Goal: Ask a question

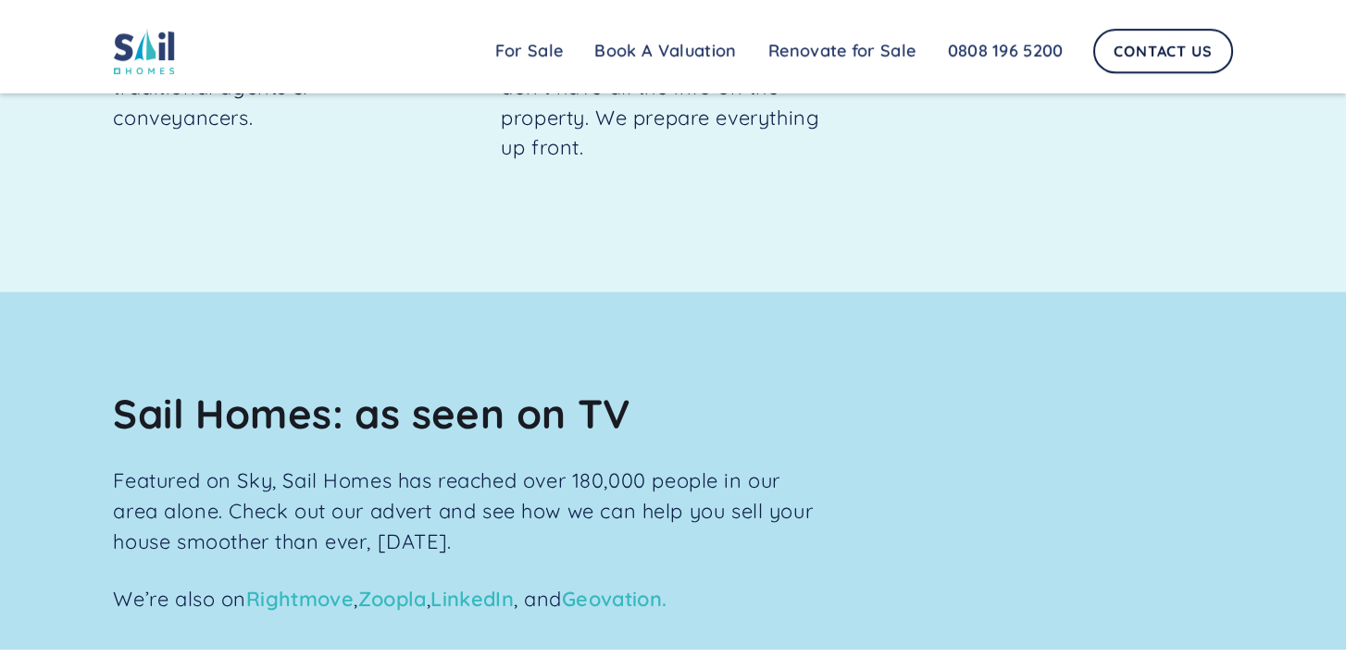
scroll to position [1963, 0]
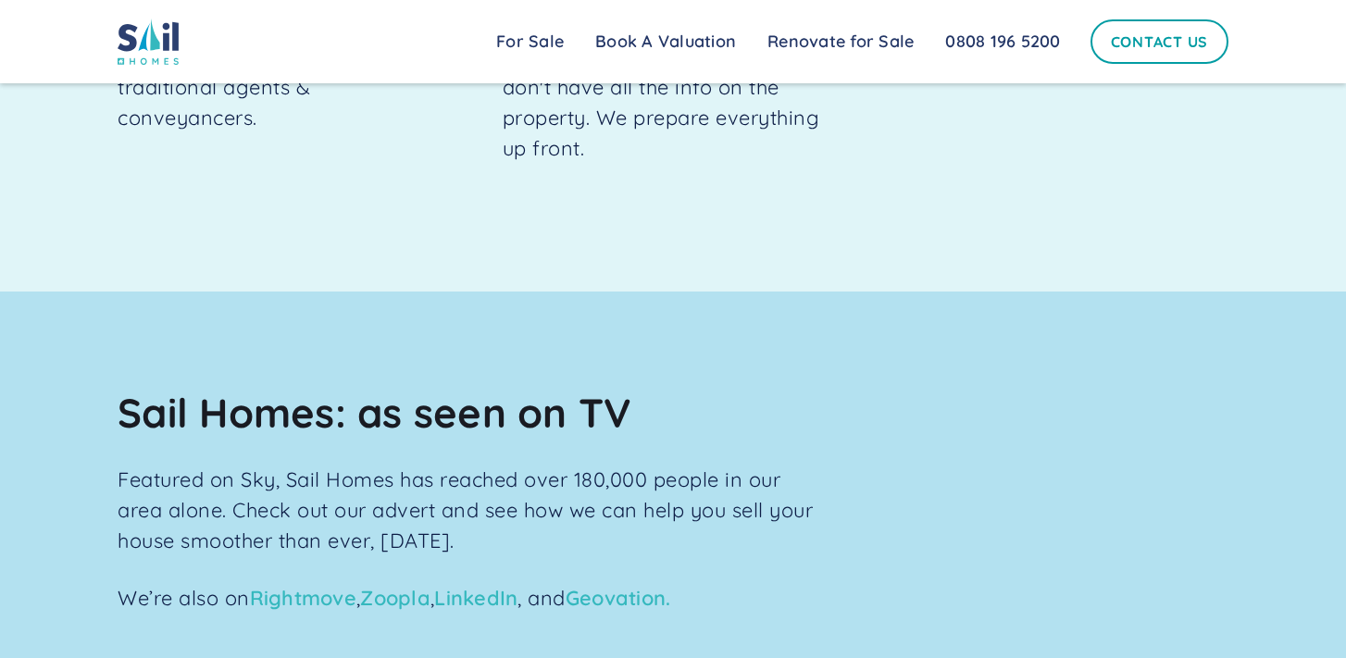
click at [1145, 48] on link "Contact Us" at bounding box center [1159, 41] width 139 height 44
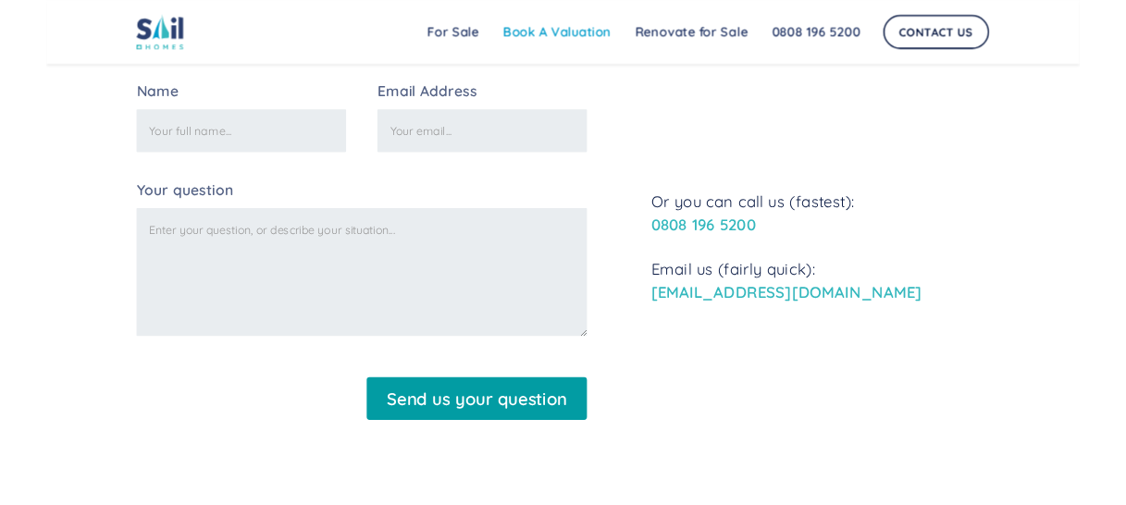
scroll to position [423, 0]
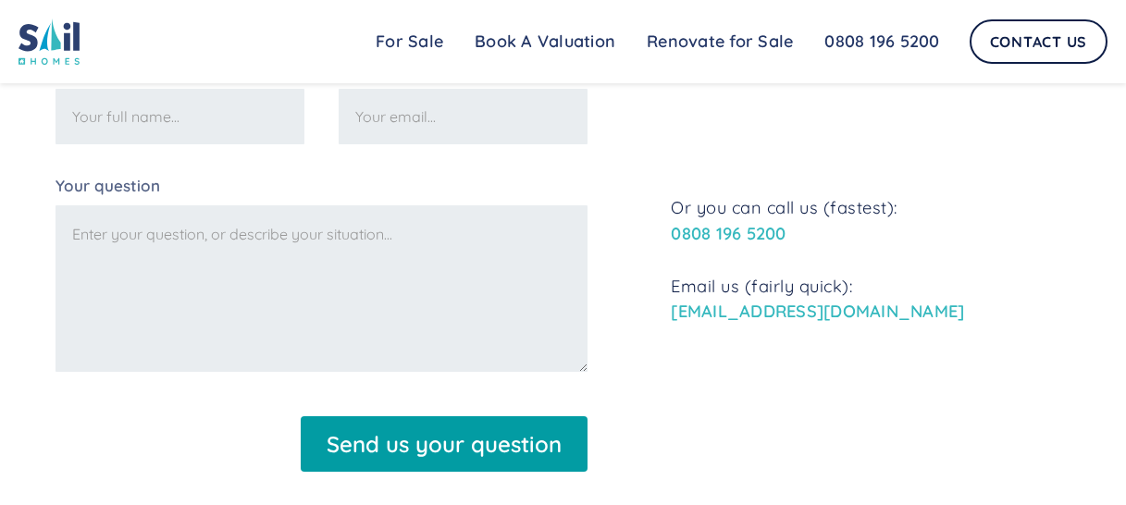
click at [171, 237] on textarea "Your question" at bounding box center [322, 288] width 532 height 167
paste textarea "I was given you details via Karan from Century21 in regard to the house that my…"
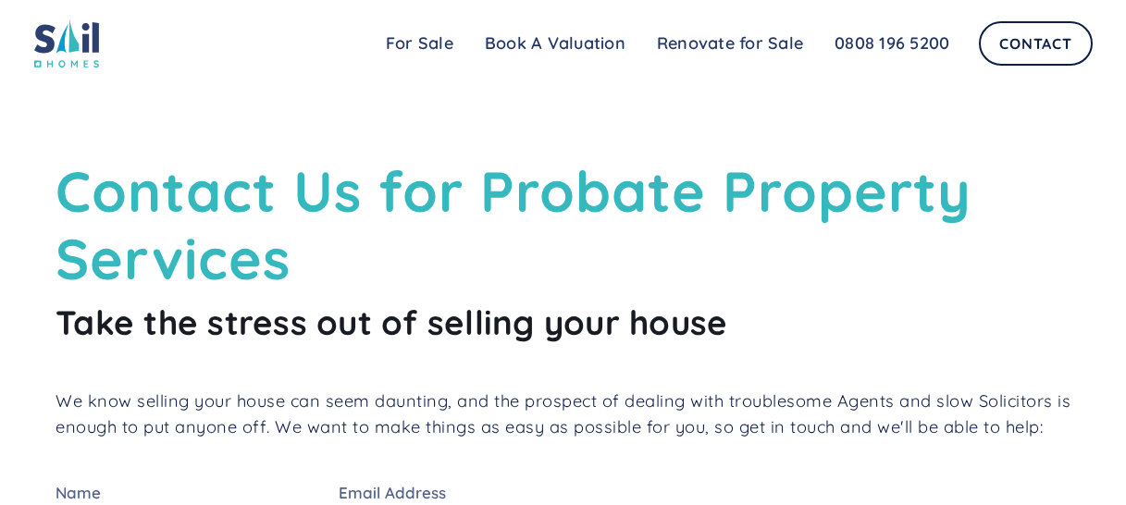
scroll to position [180, 0]
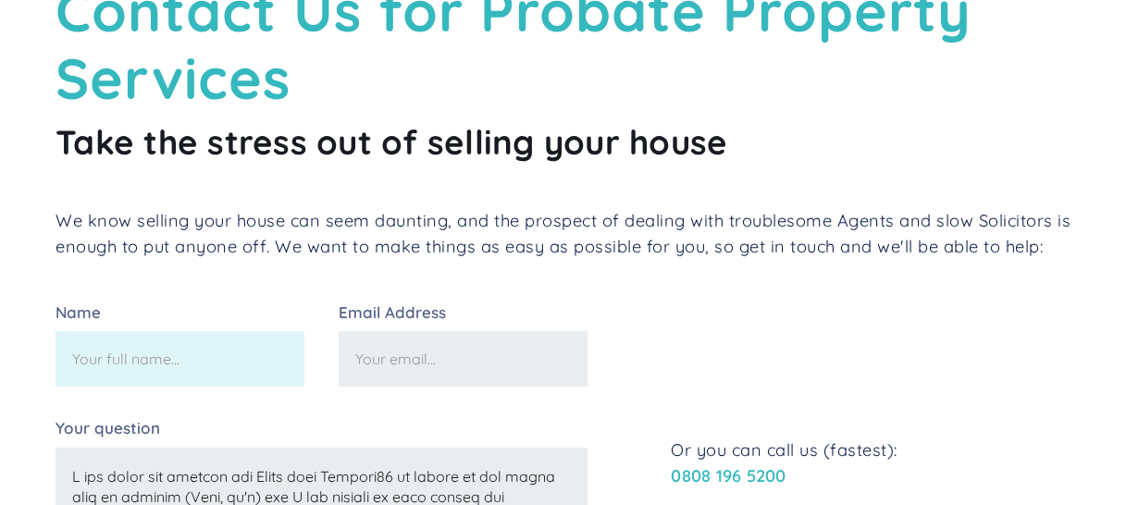
type textarea "I was given you details via Karan from Century21 in regard to the house that my…"
click at [153, 355] on input "Name" at bounding box center [180, 359] width 249 height 56
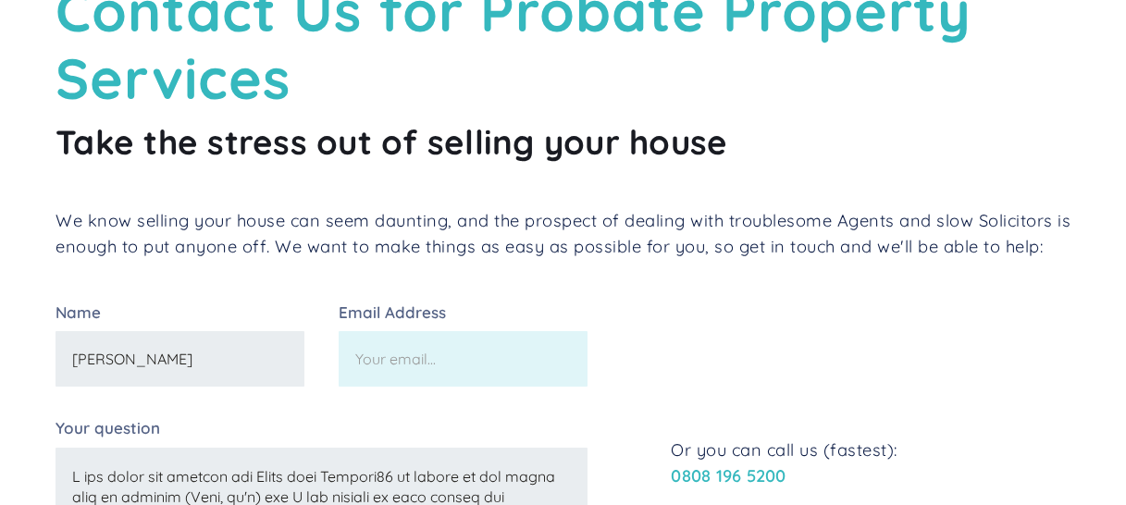
type input "[PERSON_NAME]"
click at [453, 357] on input "Email Address" at bounding box center [463, 359] width 249 height 56
type input "[EMAIL_ADDRESS][PERSON_NAME][DOMAIN_NAME]"
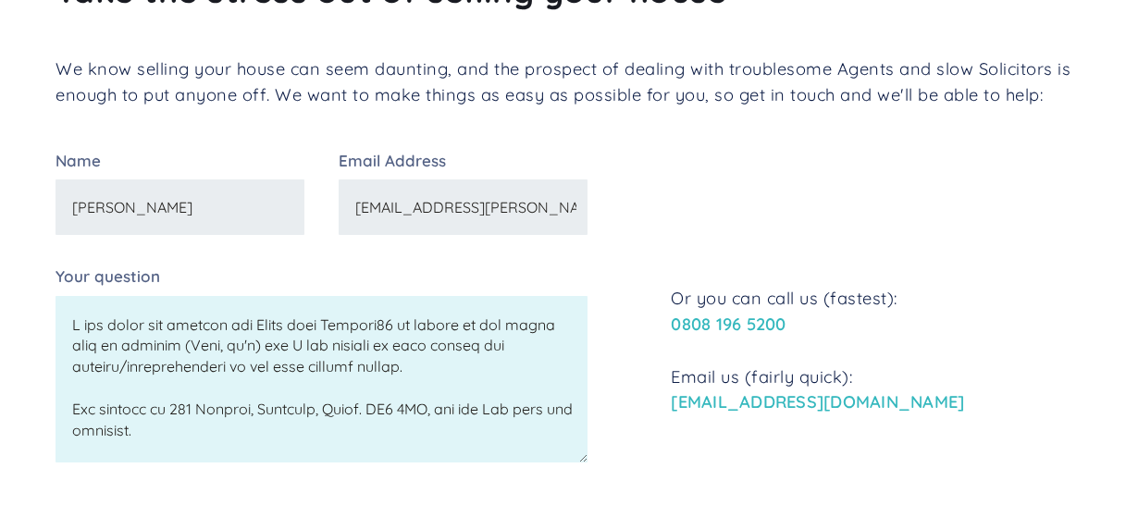
scroll to position [272, 0]
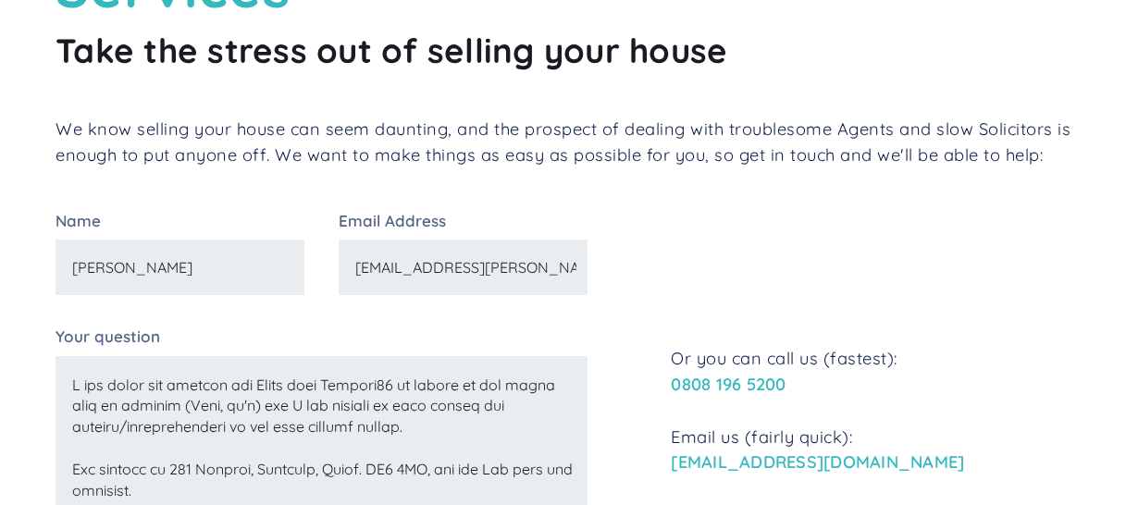
drag, startPoint x: 407, startPoint y: 382, endPoint x: 256, endPoint y: 382, distance: 150.9
click at [256, 382] on textarea "Your question" at bounding box center [322, 439] width 532 height 167
type textarea "I was given you details via [PERSON_NAME] at Diginity Legal services, who we ha…"
